Goal: Task Accomplishment & Management: Complete application form

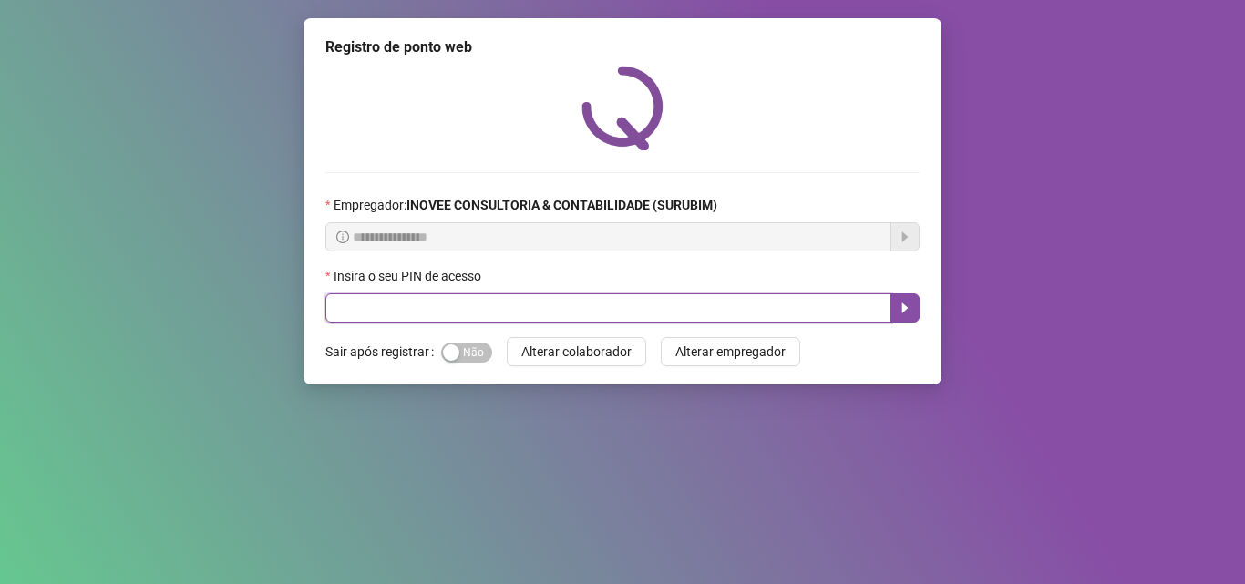
drag, startPoint x: 362, startPoint y: 308, endPoint x: 391, endPoint y: 304, distance: 29.4
click at [375, 307] on input "text" at bounding box center [608, 307] width 566 height 29
type input "*****"
click at [904, 309] on icon "caret-right" at bounding box center [905, 308] width 6 height 10
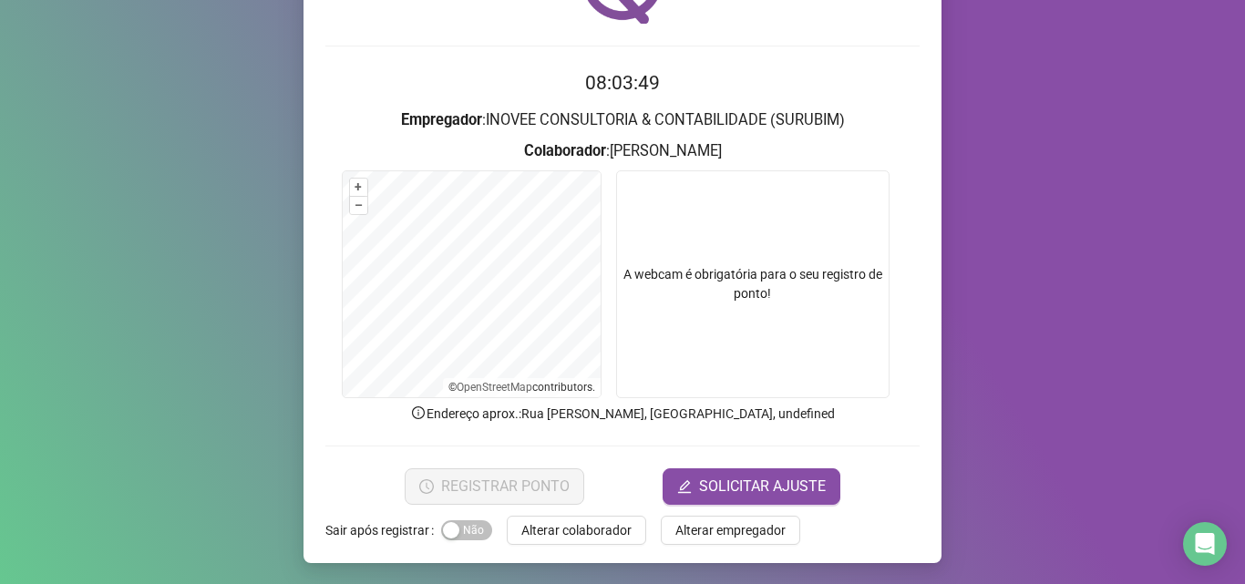
scroll to position [128, 0]
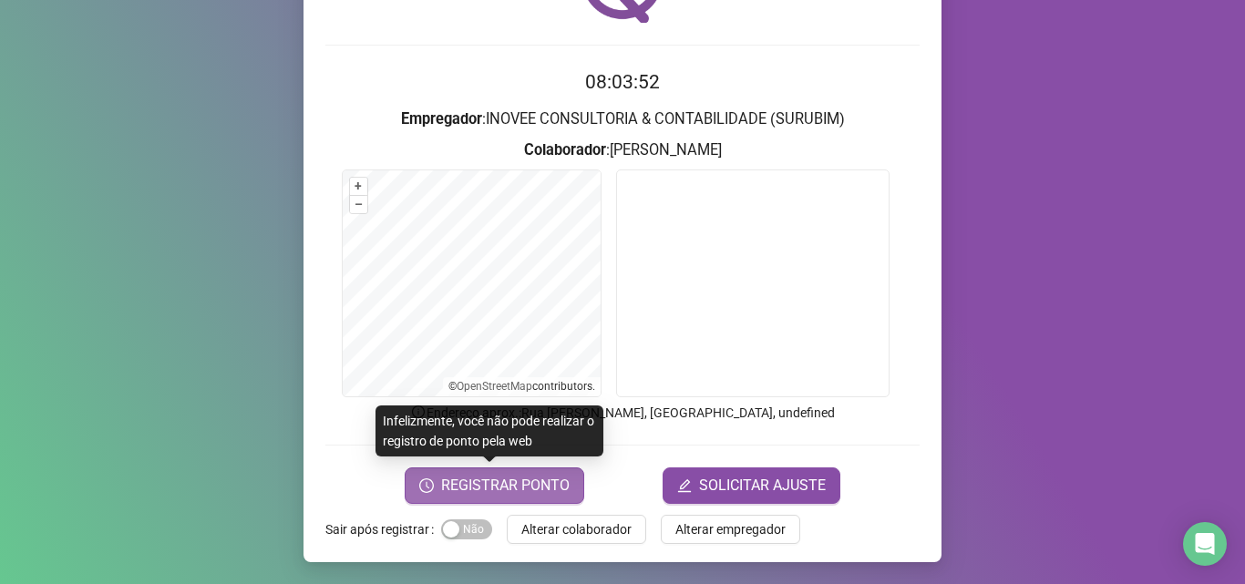
click at [505, 486] on span "REGISTRAR PONTO" at bounding box center [505, 486] width 128 height 22
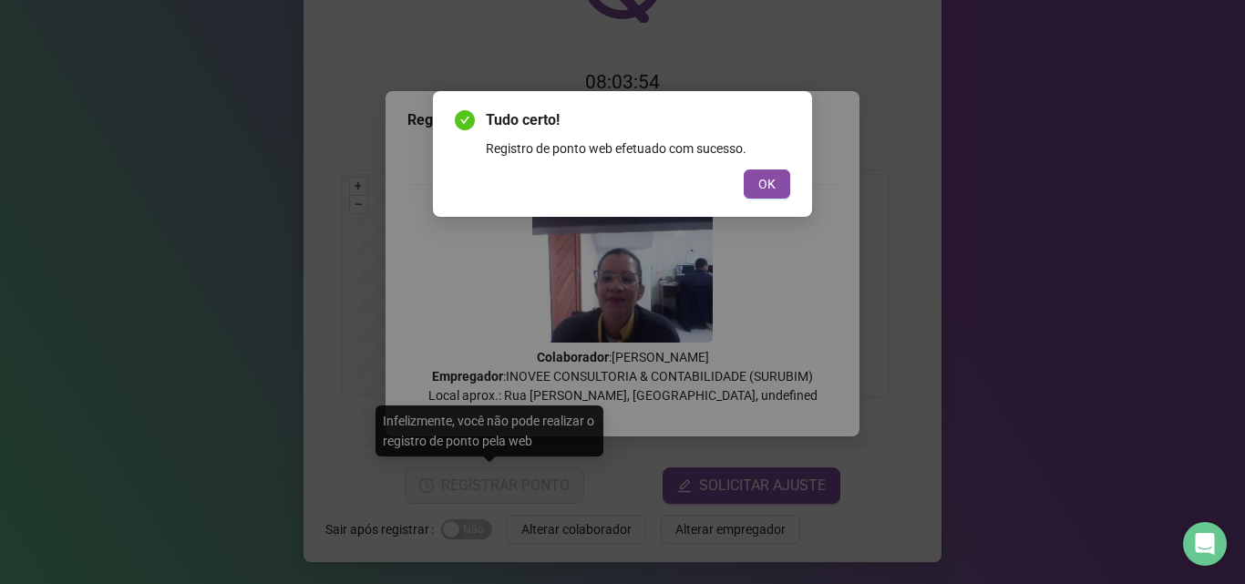
click at [775, 178] on span "OK" at bounding box center [766, 184] width 17 height 20
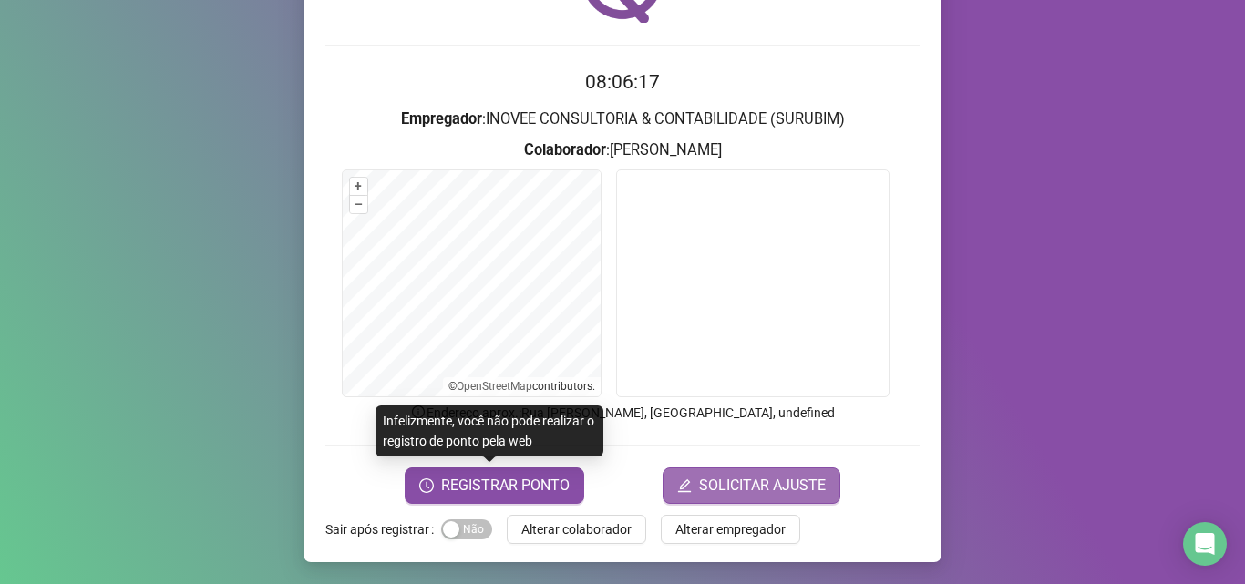
click at [771, 488] on span "SOLICITAR AJUSTE" at bounding box center [762, 486] width 127 height 22
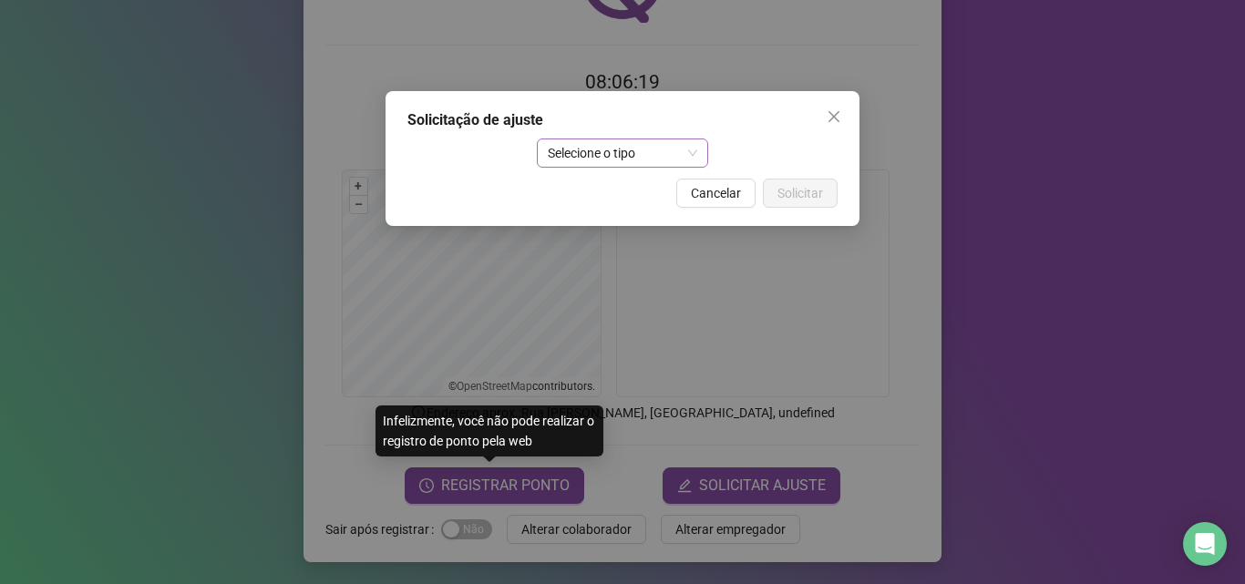
click at [689, 148] on span "Selecione o tipo" at bounding box center [623, 152] width 150 height 27
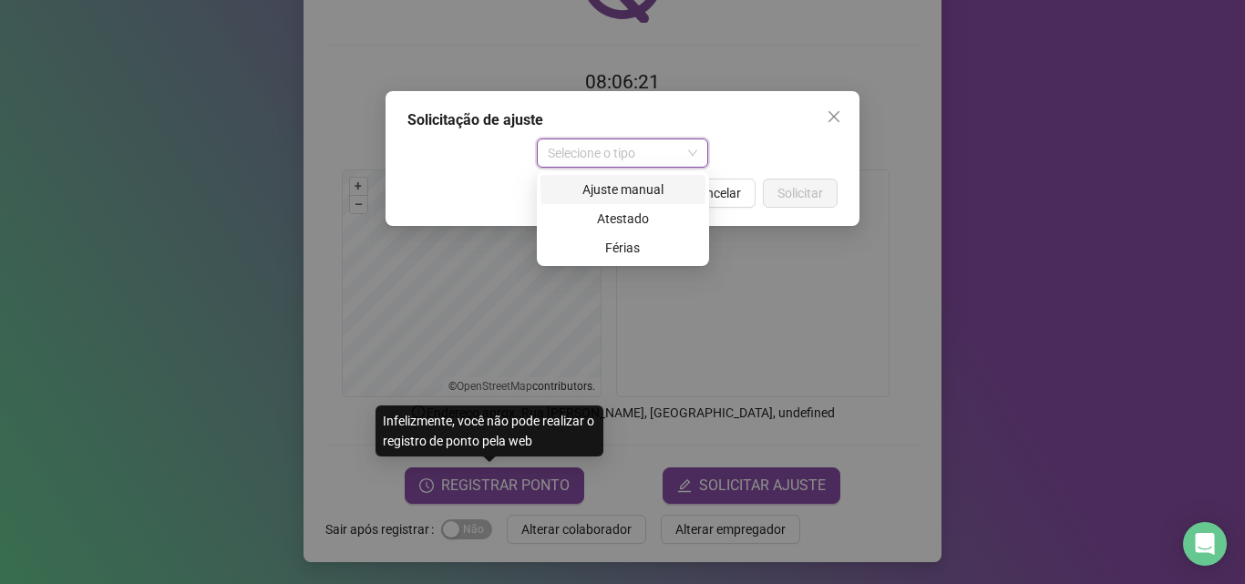
click at [657, 192] on div "Ajuste manual" at bounding box center [622, 190] width 143 height 20
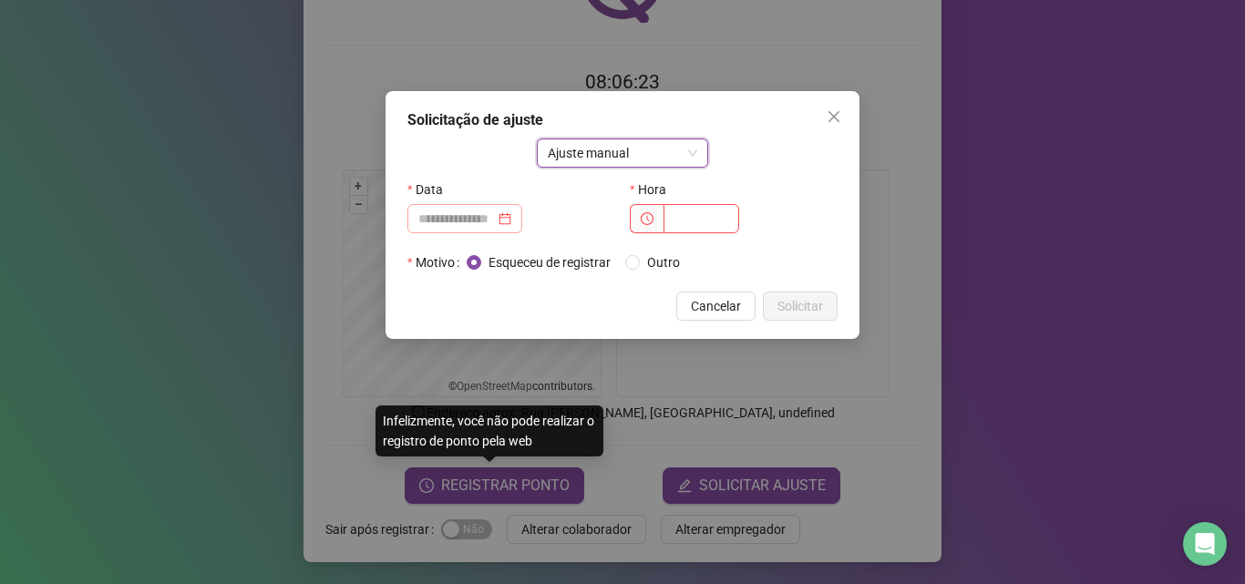
click at [511, 221] on div at bounding box center [464, 219] width 93 height 20
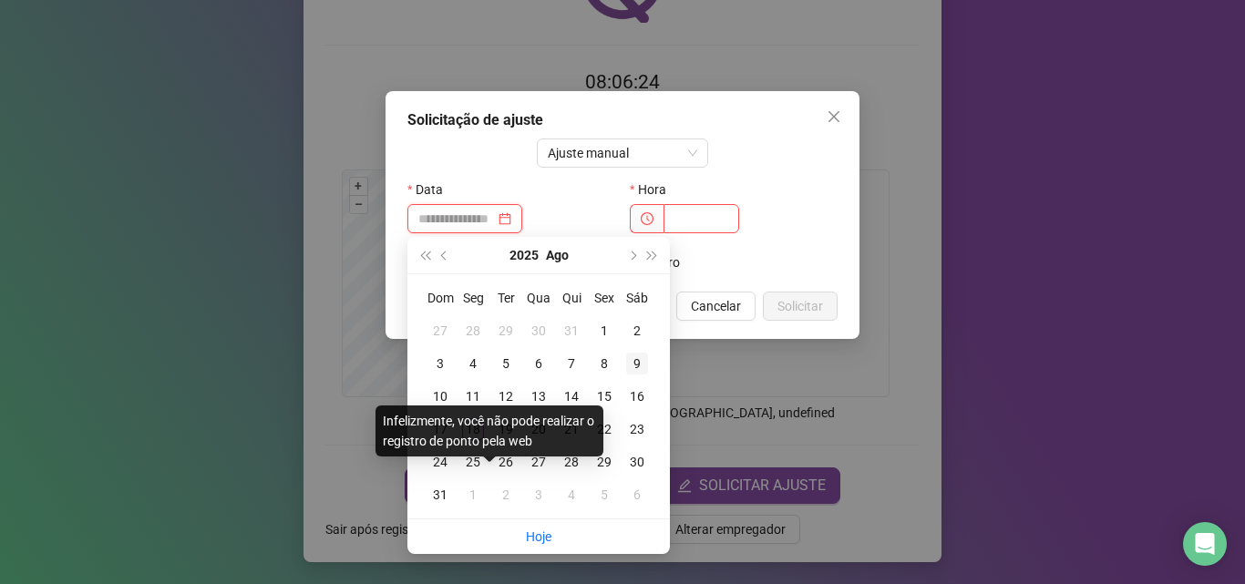
type input "**********"
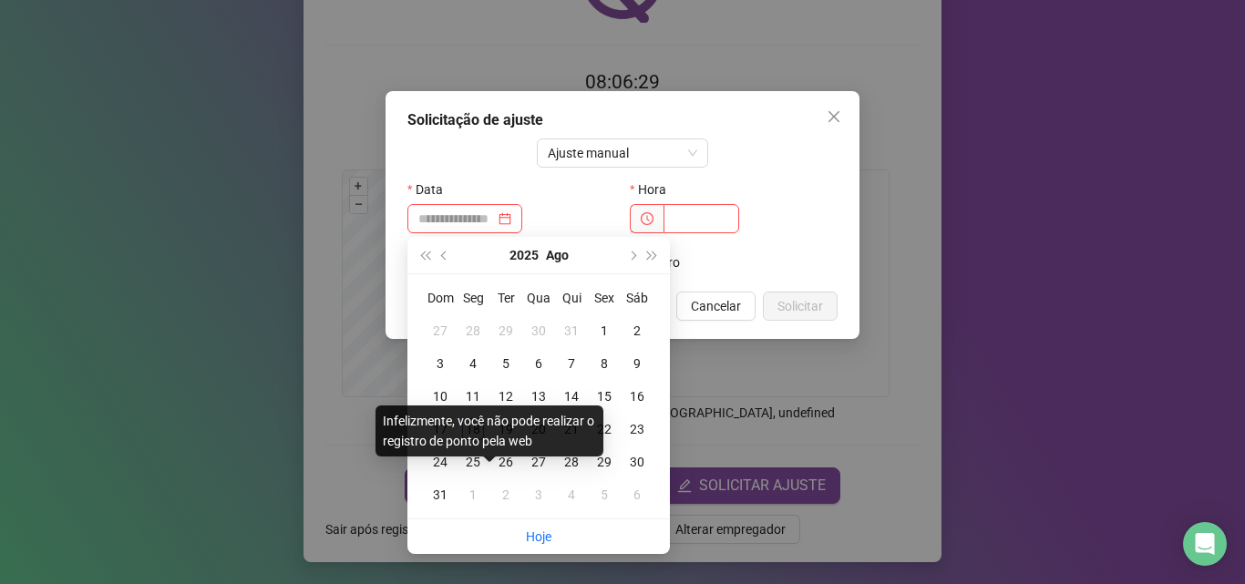
drag, startPoint x: 993, startPoint y: 325, endPoint x: 970, endPoint y: 323, distance: 23.9
click at [970, 323] on div "Solicitação de ajuste Ajuste manual Data Hora Motivo Esqueceu de registrar Outr…" at bounding box center [622, 292] width 1245 height 584
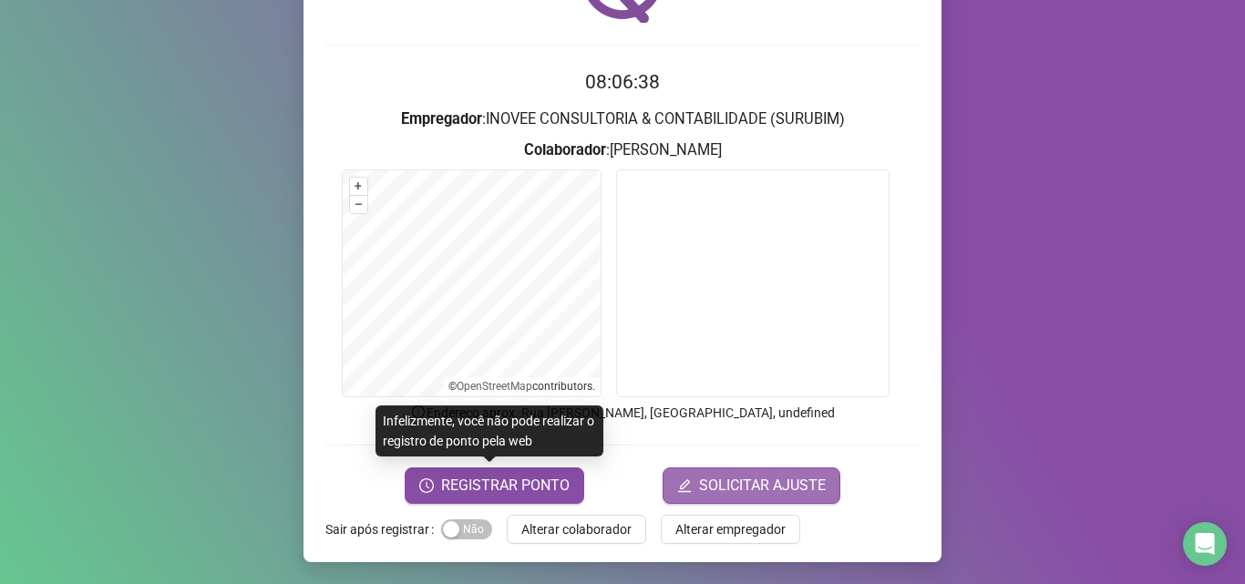
click at [728, 481] on span "SOLICITAR AJUSTE" at bounding box center [762, 486] width 127 height 22
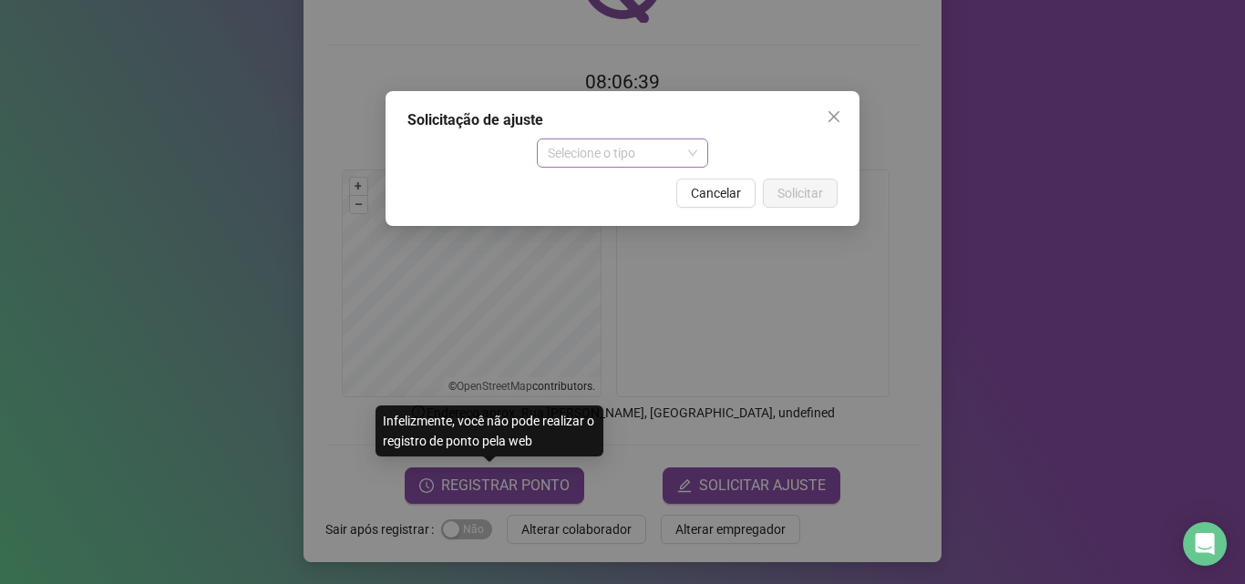
click at [687, 153] on span "Selecione o tipo" at bounding box center [623, 152] width 150 height 27
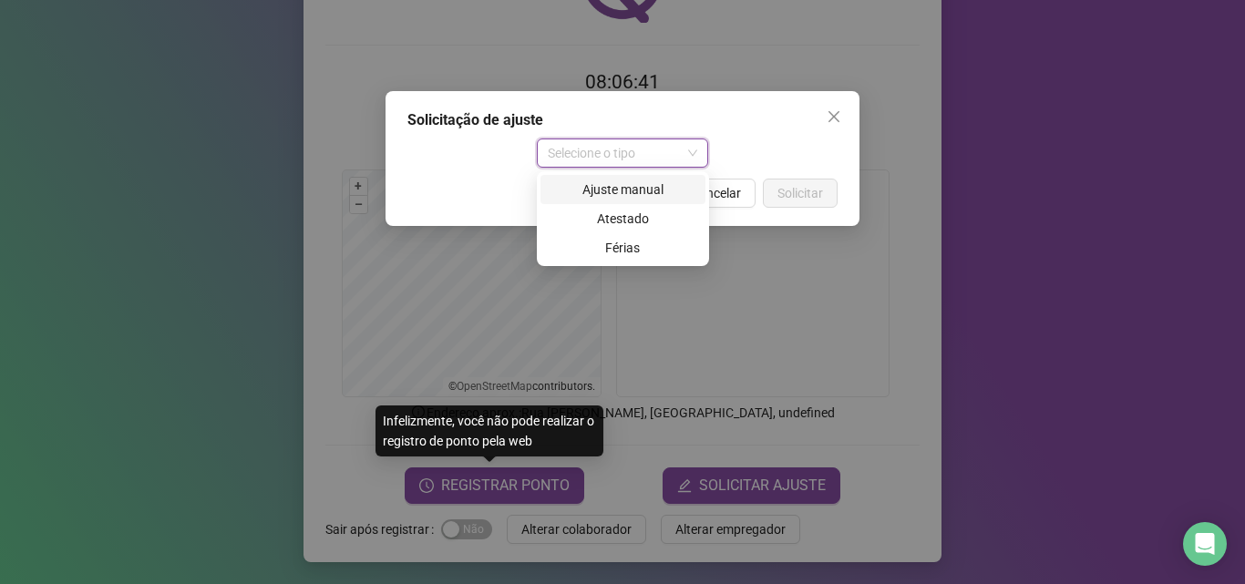
click at [646, 187] on div "Ajuste manual" at bounding box center [622, 190] width 143 height 20
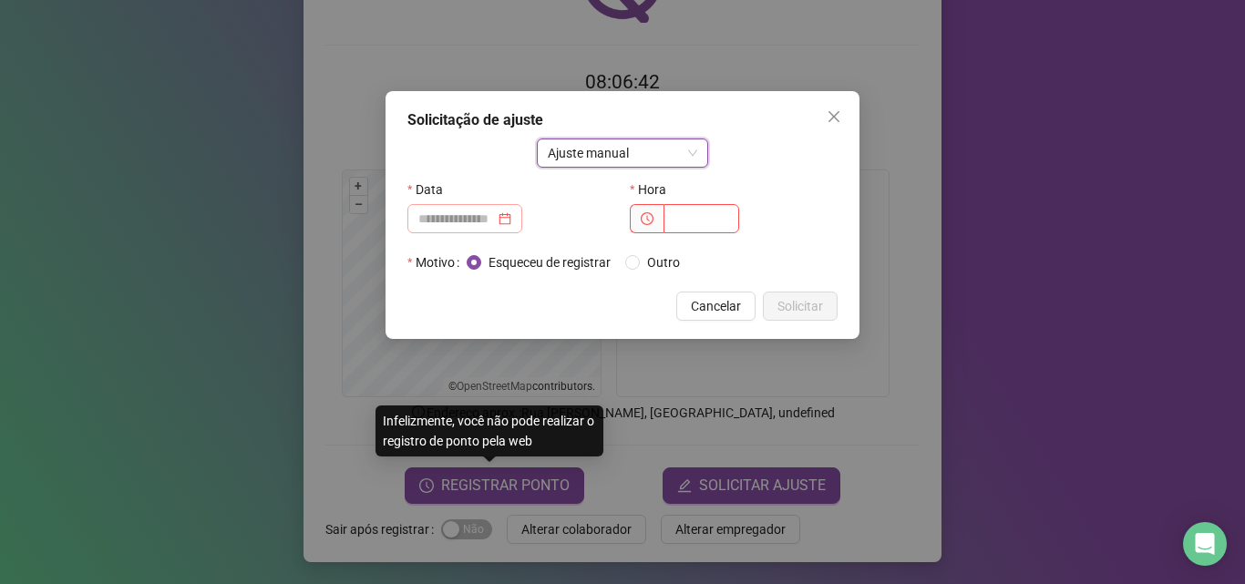
click at [511, 223] on div at bounding box center [464, 219] width 93 height 20
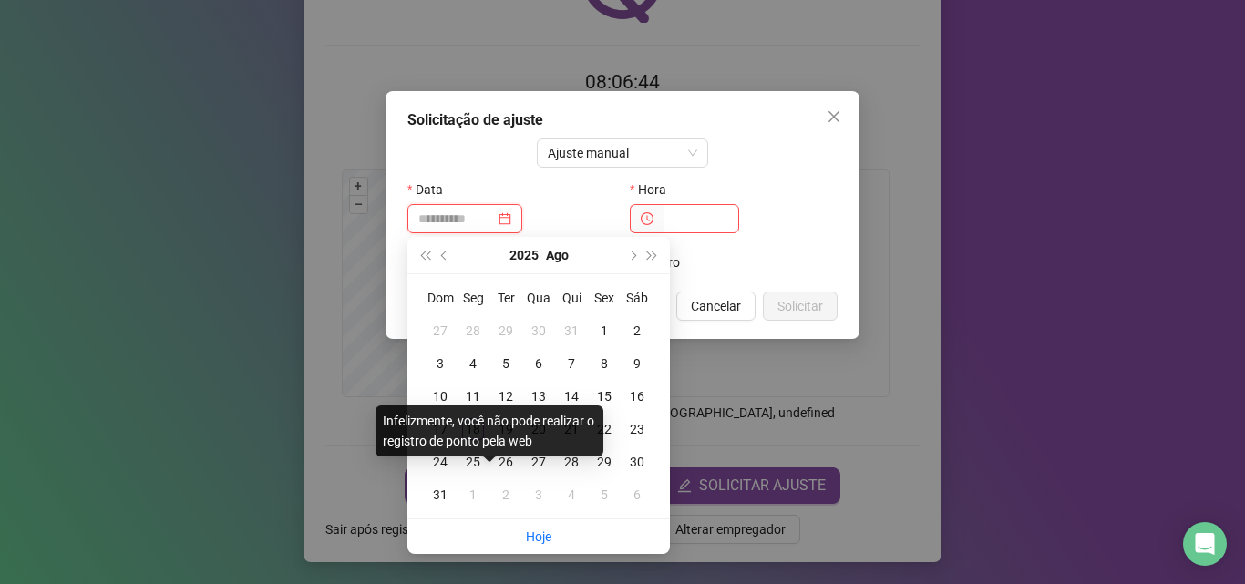
type input "**********"
click at [471, 428] on div "Infelizmente, você não pode realizar o registro de ponto pela web" at bounding box center [489, 431] width 228 height 51
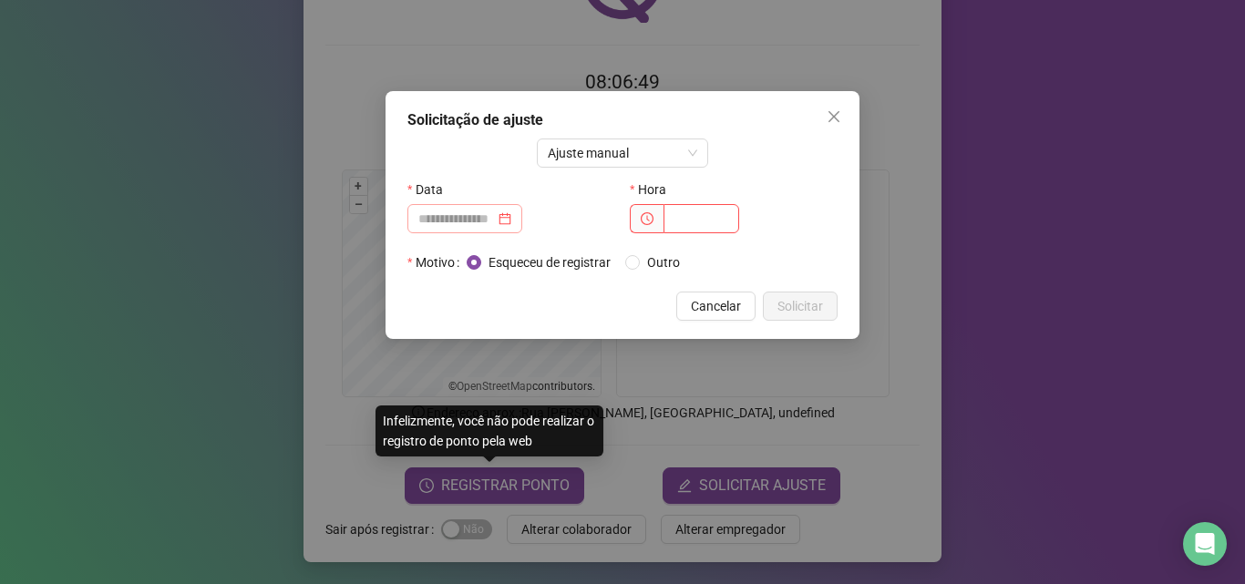
click at [511, 218] on div at bounding box center [464, 219] width 93 height 20
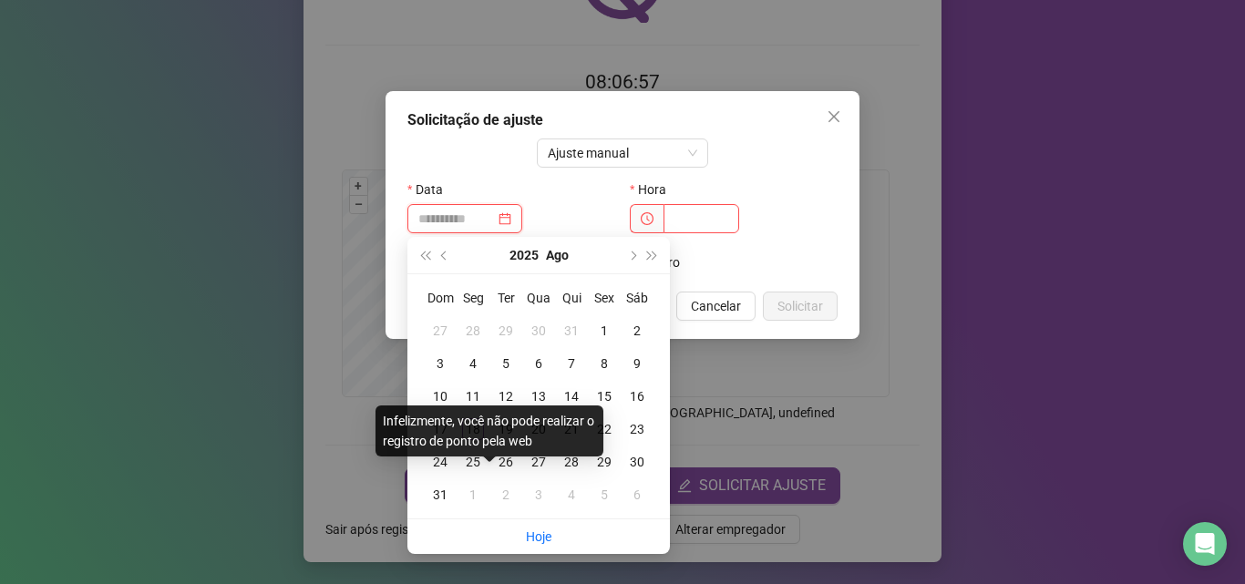
type input "**********"
click at [472, 426] on div "Infelizmente, você não pode realizar o registro de ponto pela web" at bounding box center [489, 431] width 228 height 51
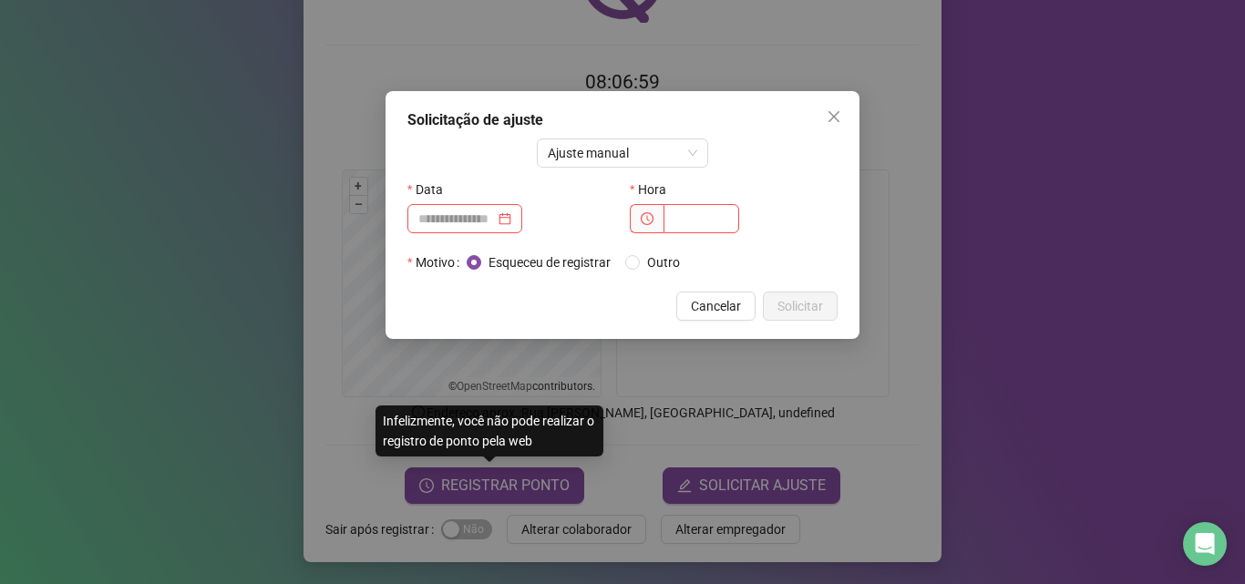
drag, startPoint x: 836, startPoint y: 118, endPoint x: 878, endPoint y: 103, distance: 45.2
click at [837, 118] on icon "close" at bounding box center [834, 116] width 15 height 15
